Goal: Information Seeking & Learning: Learn about a topic

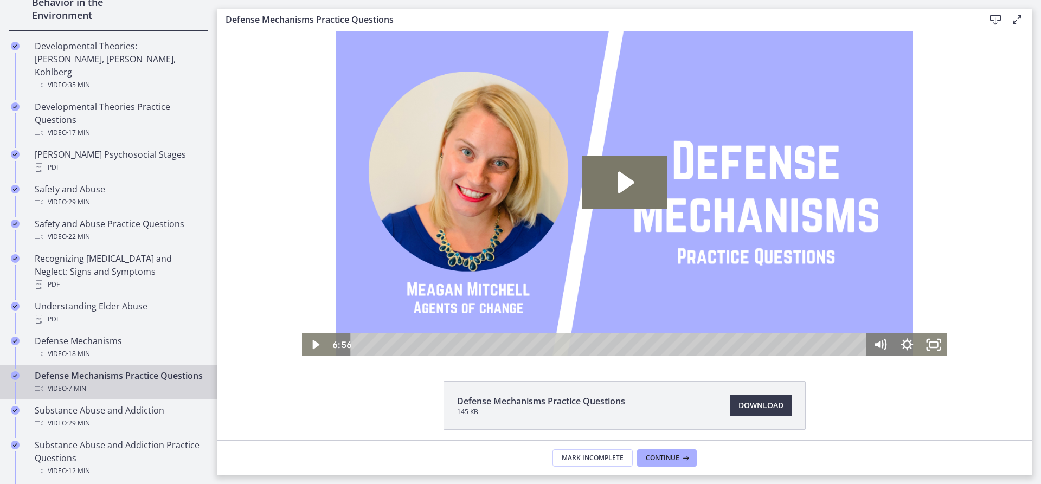
scroll to position [271, 0]
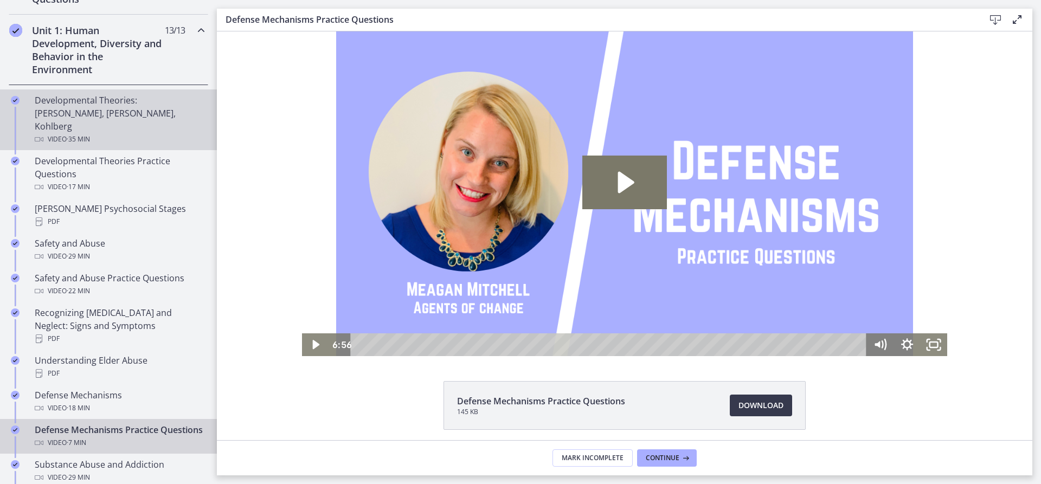
click at [113, 133] on div "Video · 35 min" at bounding box center [119, 139] width 169 height 13
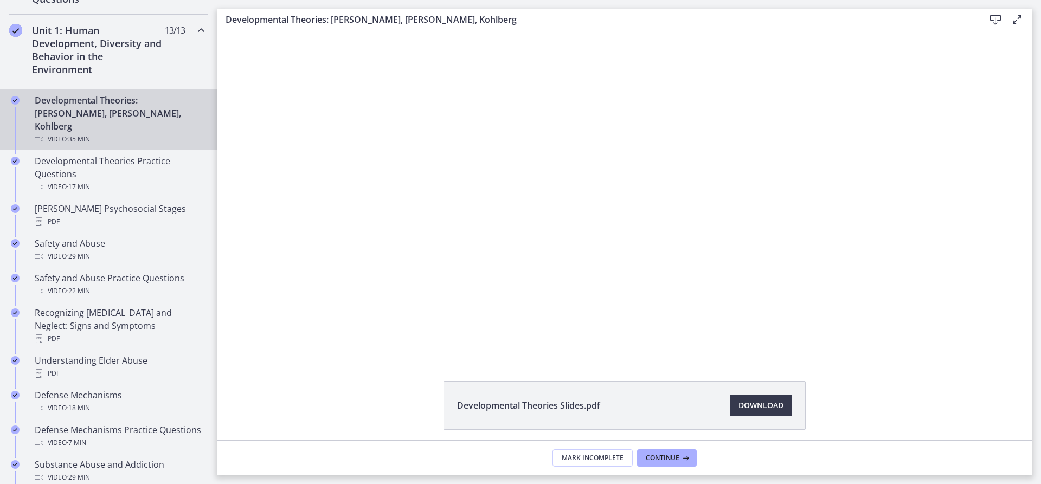
drag, startPoint x: 237, startPoint y: 382, endPoint x: 229, endPoint y: 368, distance: 16.5
click at [229, 368] on div "Developmental Theories Slides.pdf Download Opens in a new window" at bounding box center [624, 235] width 815 height 409
click at [490, 461] on footer "Mark Incomplete Continue" at bounding box center [624, 457] width 815 height 35
click at [251, 137] on div "Click for sound @keyframes VOLUME_SMALL_WAVE_FLASH { 0% { opacity: 0; } 33% { o…" at bounding box center [624, 193] width 815 height 325
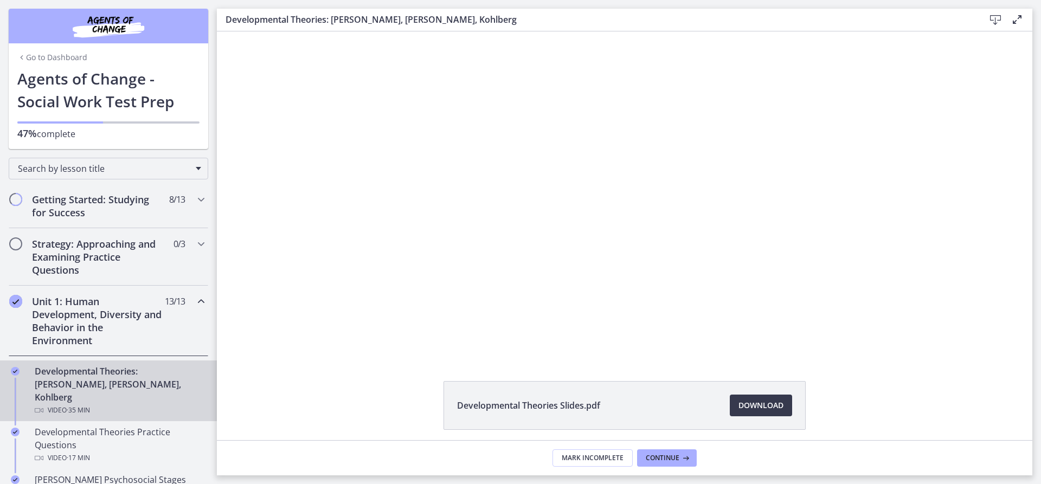
click at [992, 17] on icon at bounding box center [995, 20] width 13 height 13
click at [996, 18] on icon at bounding box center [995, 20] width 13 height 13
